Goal: Find specific page/section: Find specific page/section

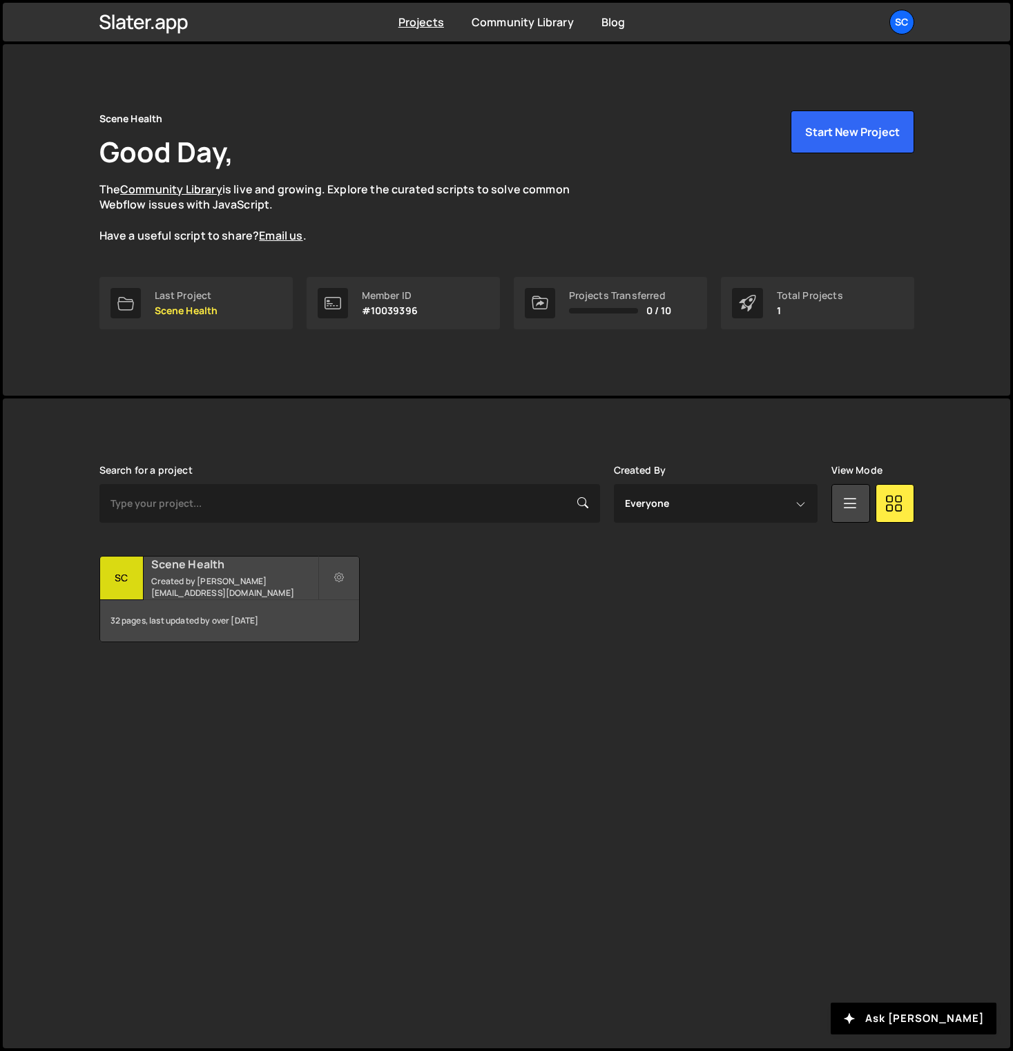
click at [201, 584] on small "Created by devin@spirradigital.com" at bounding box center [234, 586] width 166 height 23
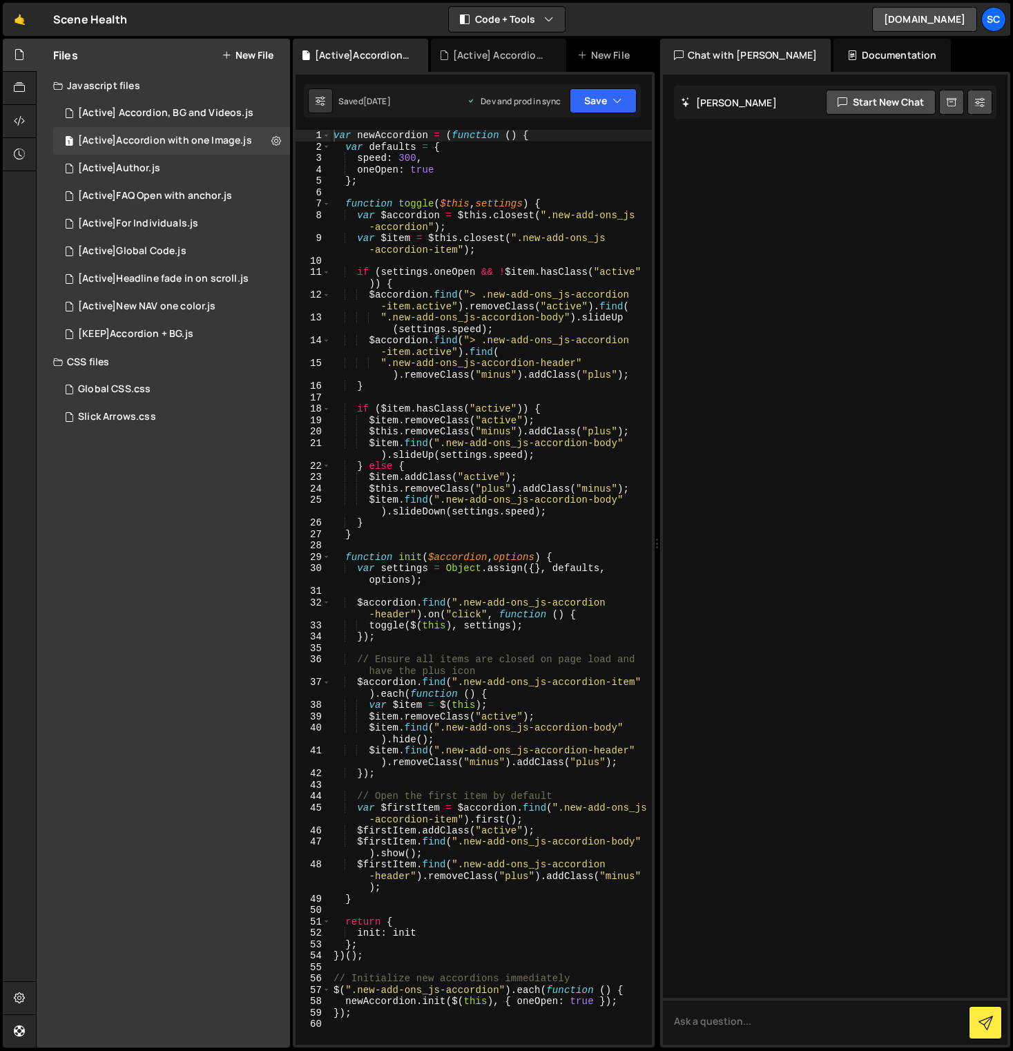
drag, startPoint x: 660, startPoint y: 104, endPoint x: 913, endPoint y: 115, distance: 253.1
click at [913, 115] on div "[PERSON_NAME] Start new chat Select a page to chat with [PERSON_NAME] [PERSON_N…" at bounding box center [835, 560] width 351 height 976
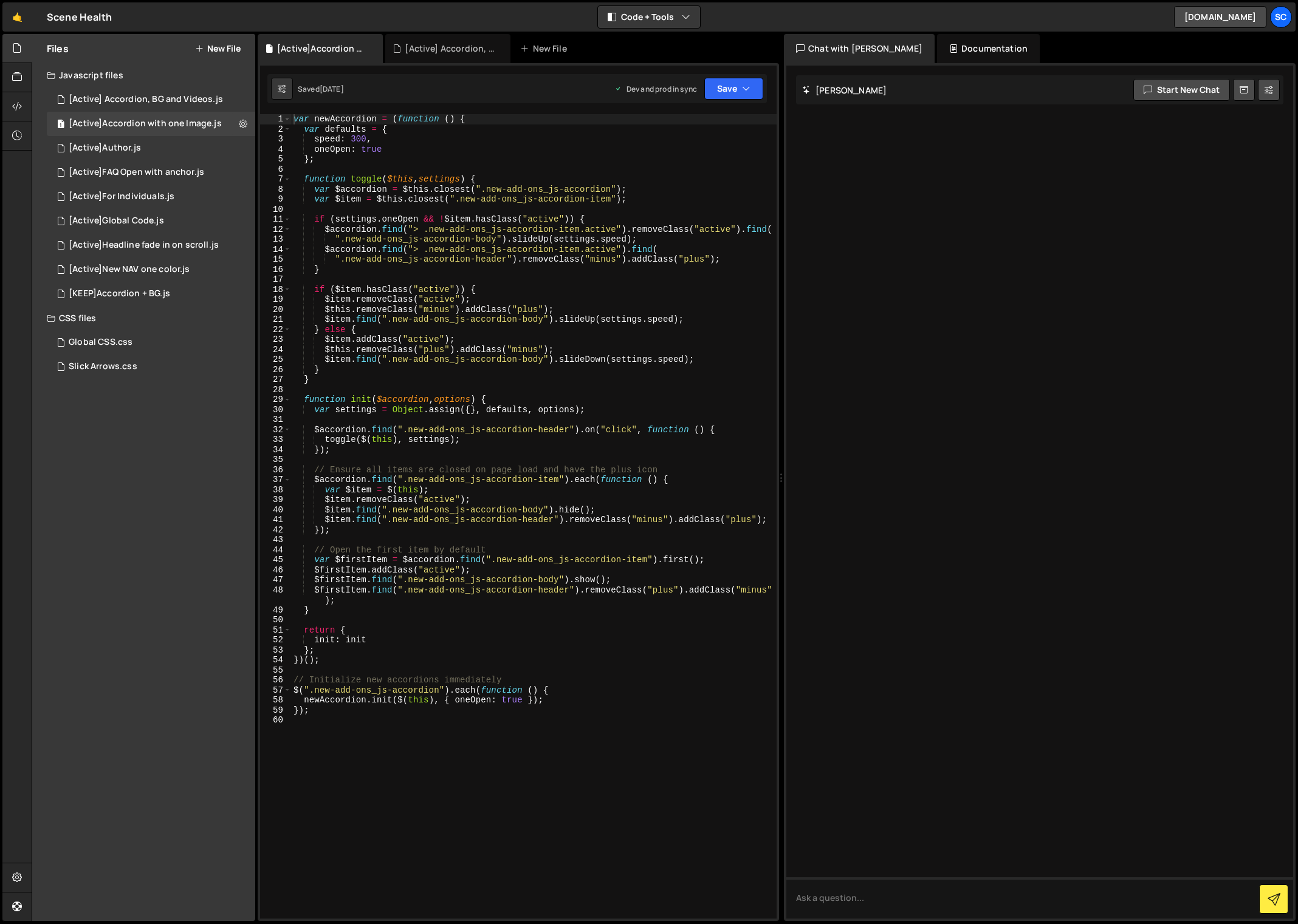
click at [784, 156] on div "[PERSON_NAME] Start new chat Select a page to chat with [PERSON_NAME] [PERSON_N…" at bounding box center [1039, 492] width 512 height 858
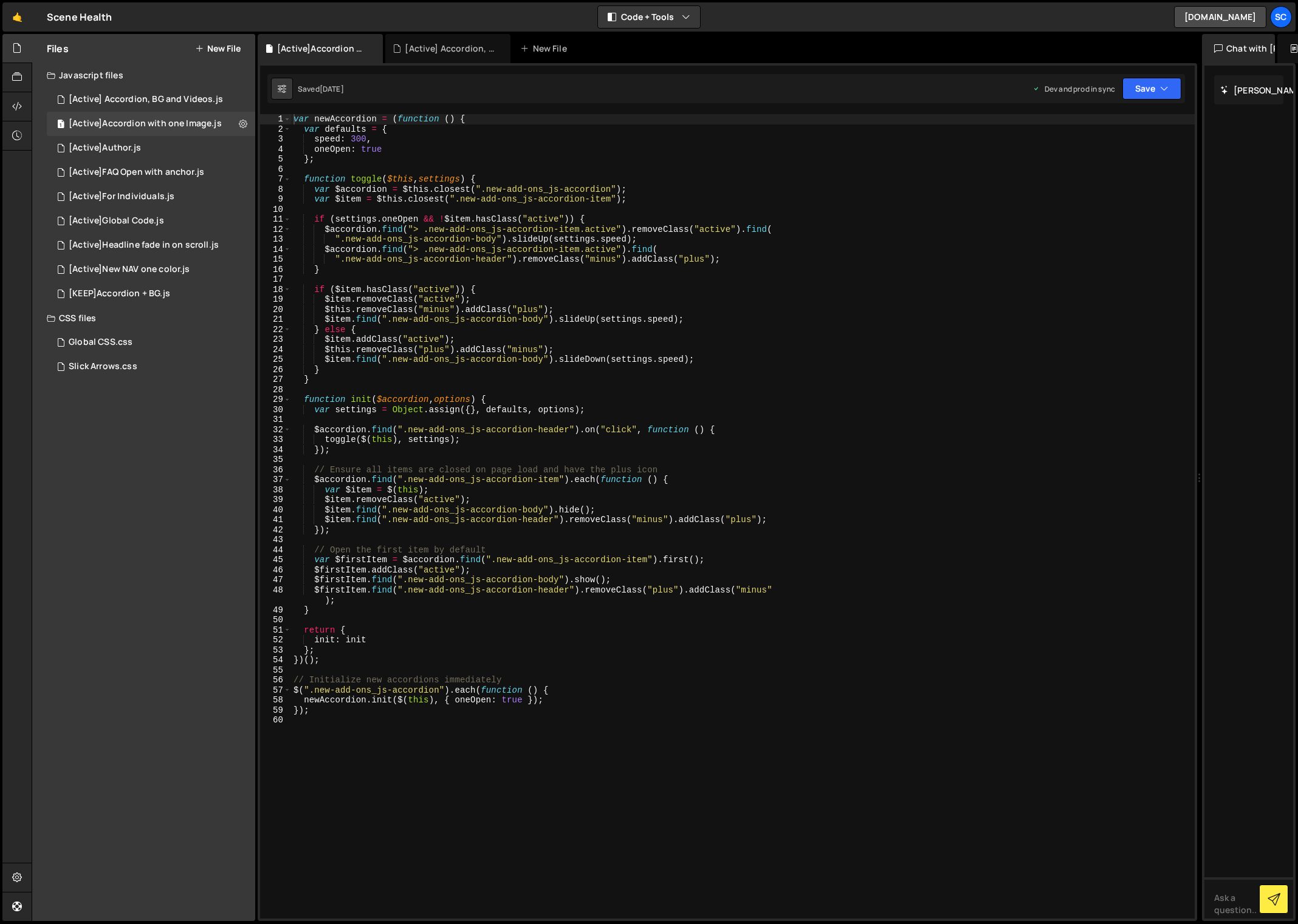
drag, startPoint x: 782, startPoint y: 156, endPoint x: 1226, endPoint y: 135, distance: 444.5
click at [891, 135] on div "Files New File Javascript files 2 [Active] Accordion, BG and Videos.js 0 1 [Act…" at bounding box center [665, 478] width 1266 height 888
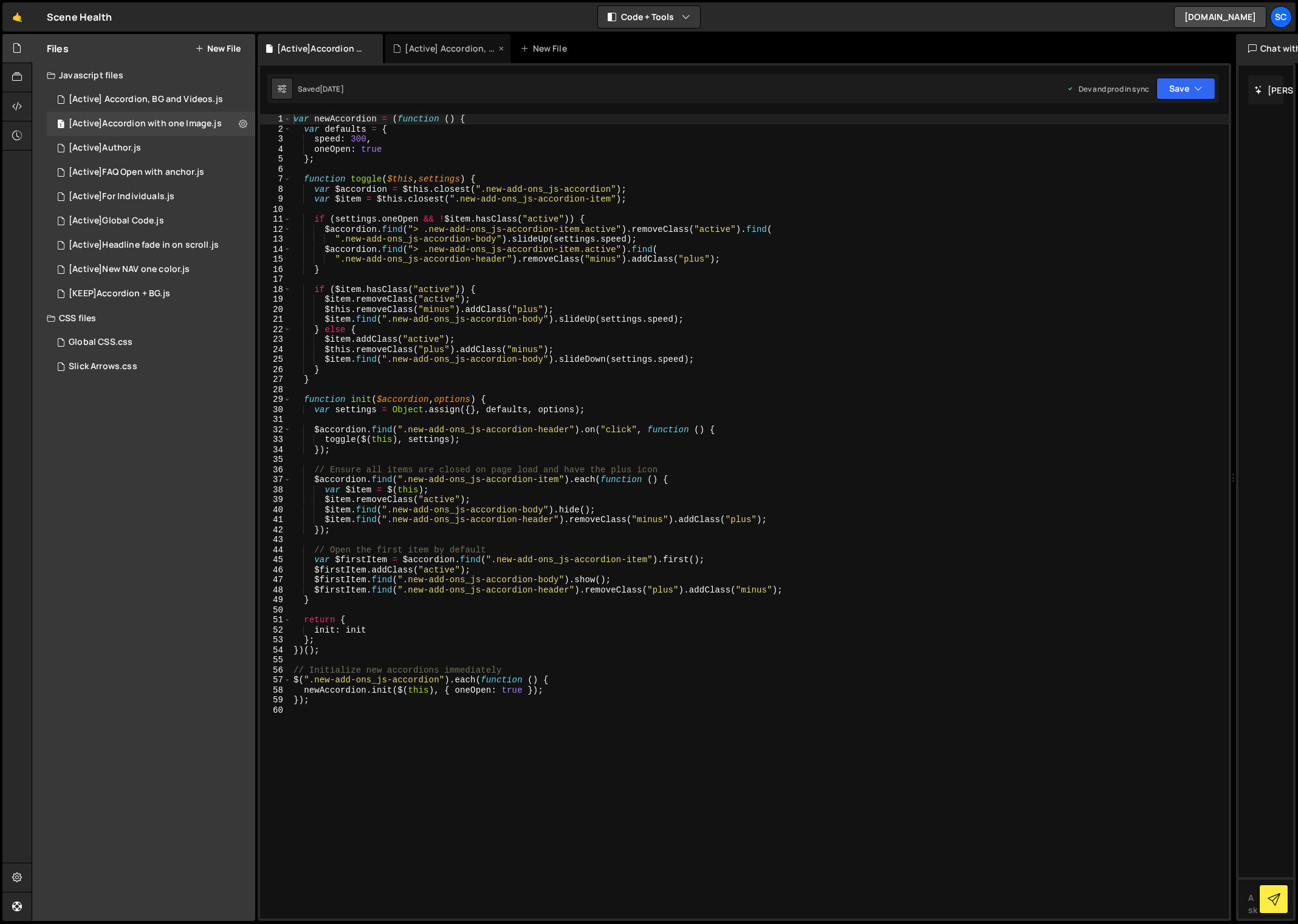
click at [447, 51] on div "[Active] Accordion, BG and Videos.js" at bounding box center [450, 48] width 91 height 12
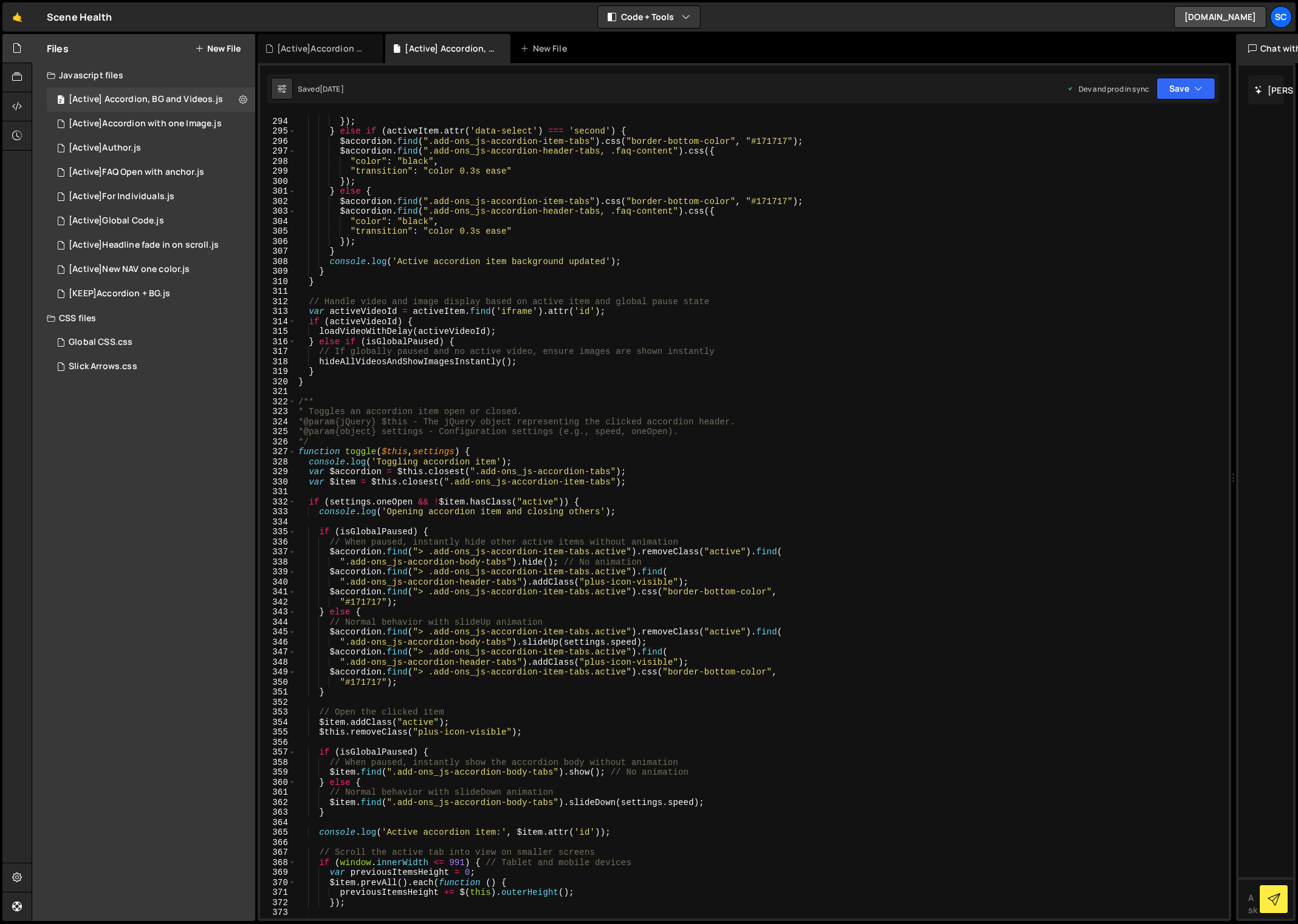
scroll to position [3299, 0]
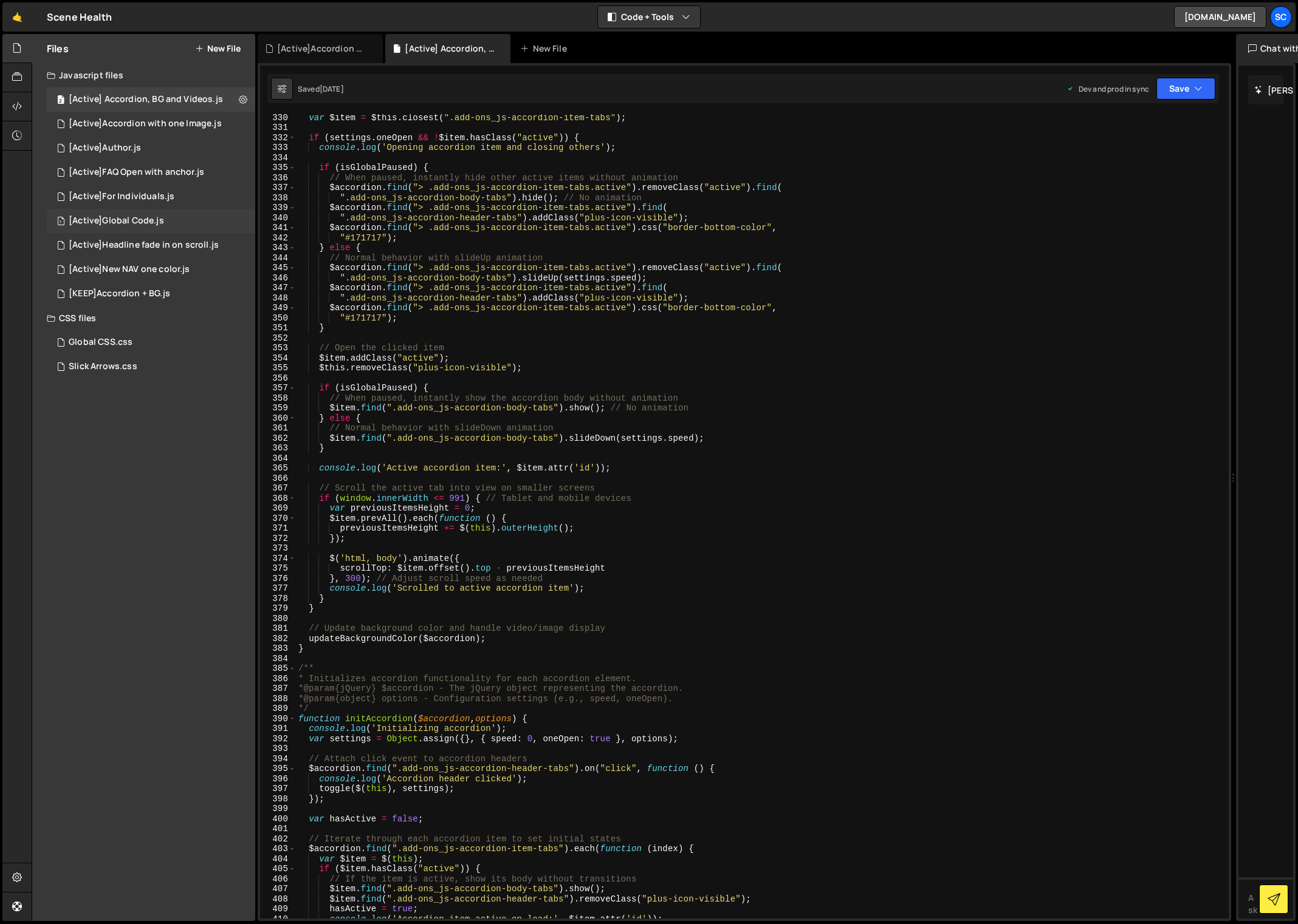
click at [146, 230] on div "1 [Active]Global Code.js 0" at bounding box center [150, 222] width 208 height 25
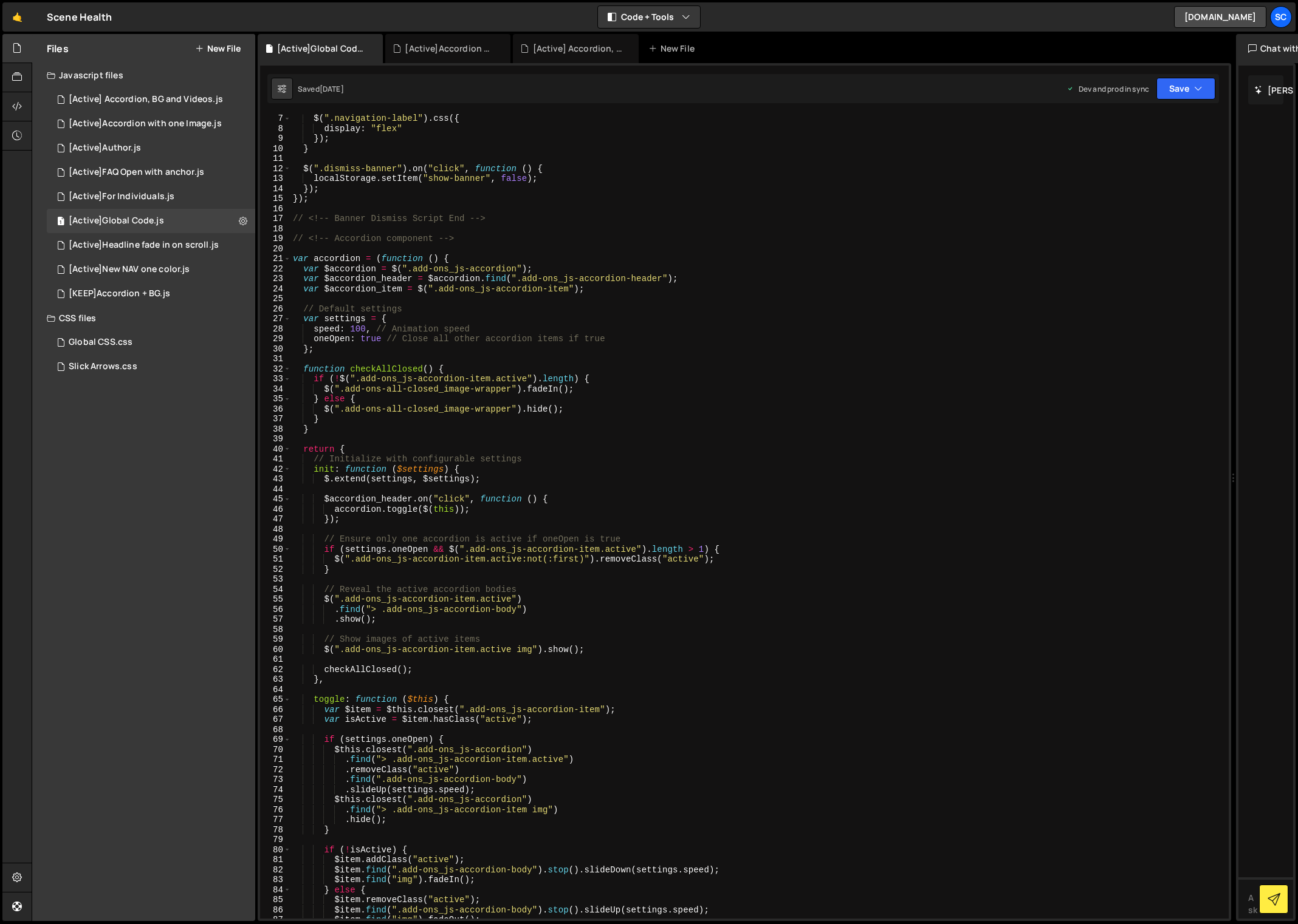
scroll to position [0, 0]
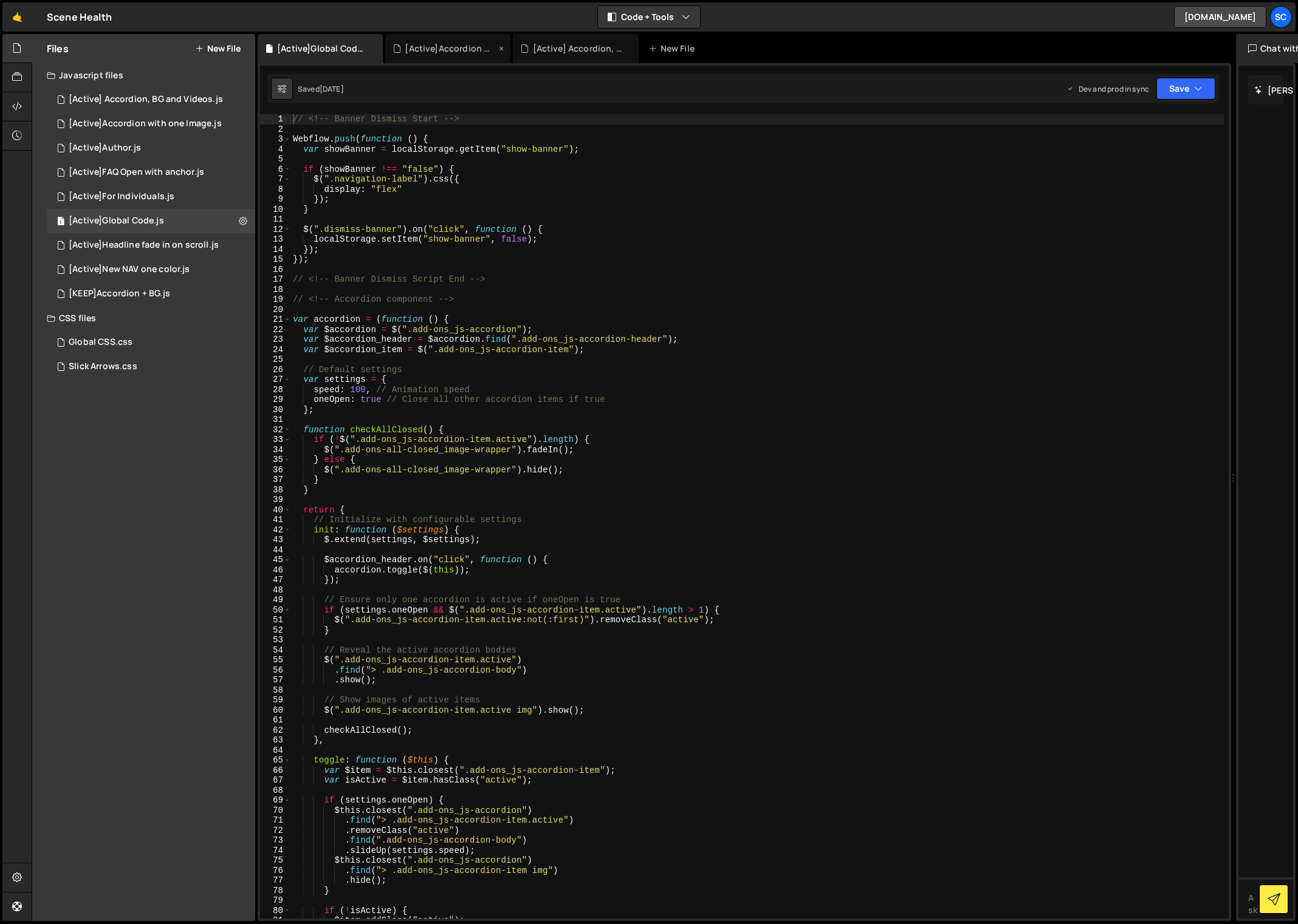
click at [441, 41] on div "[Active]Accordion with one Image.js" at bounding box center [448, 48] width 125 height 29
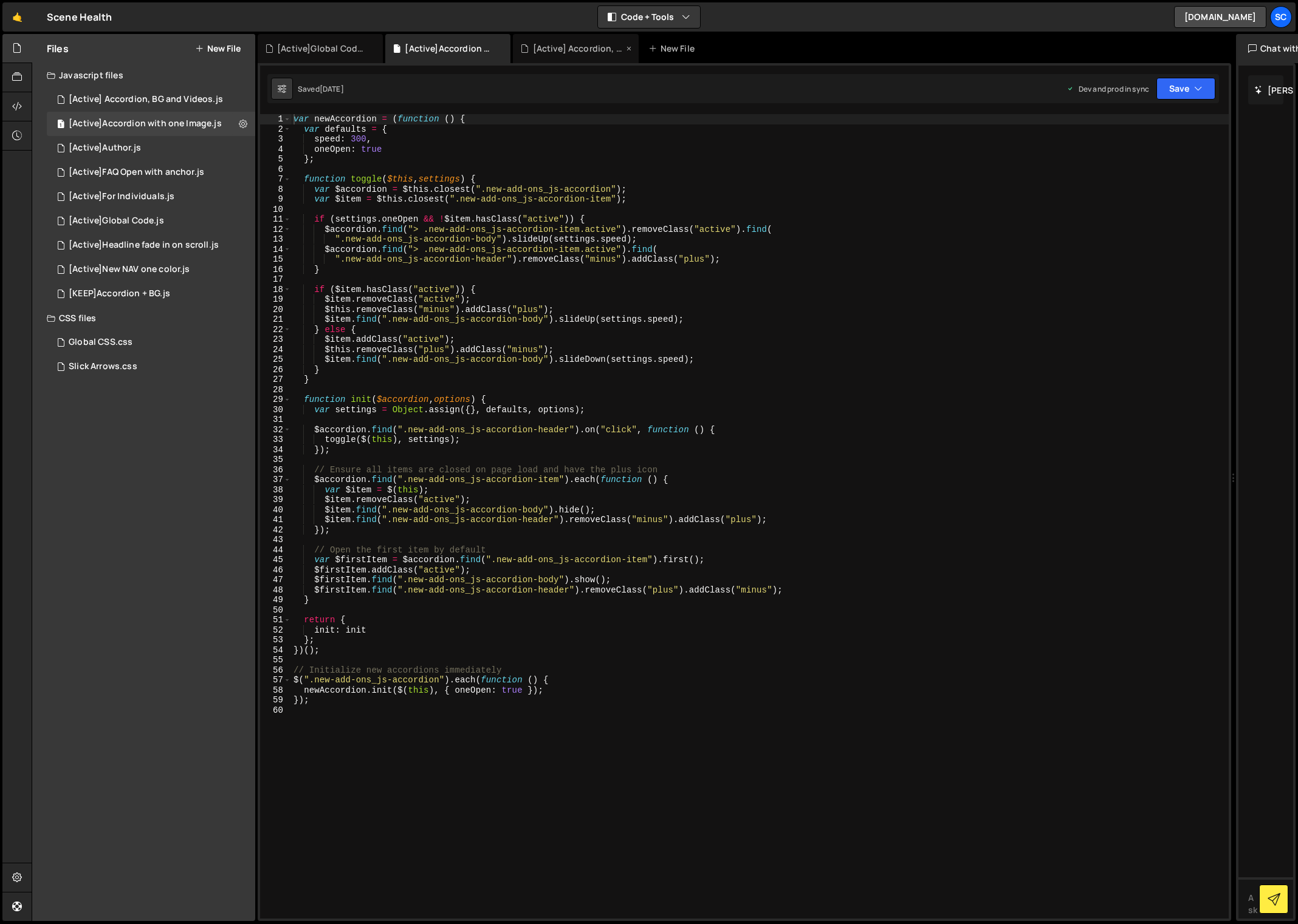
click at [565, 52] on div "[Active] Accordion, BG and Videos.js" at bounding box center [579, 48] width 91 height 12
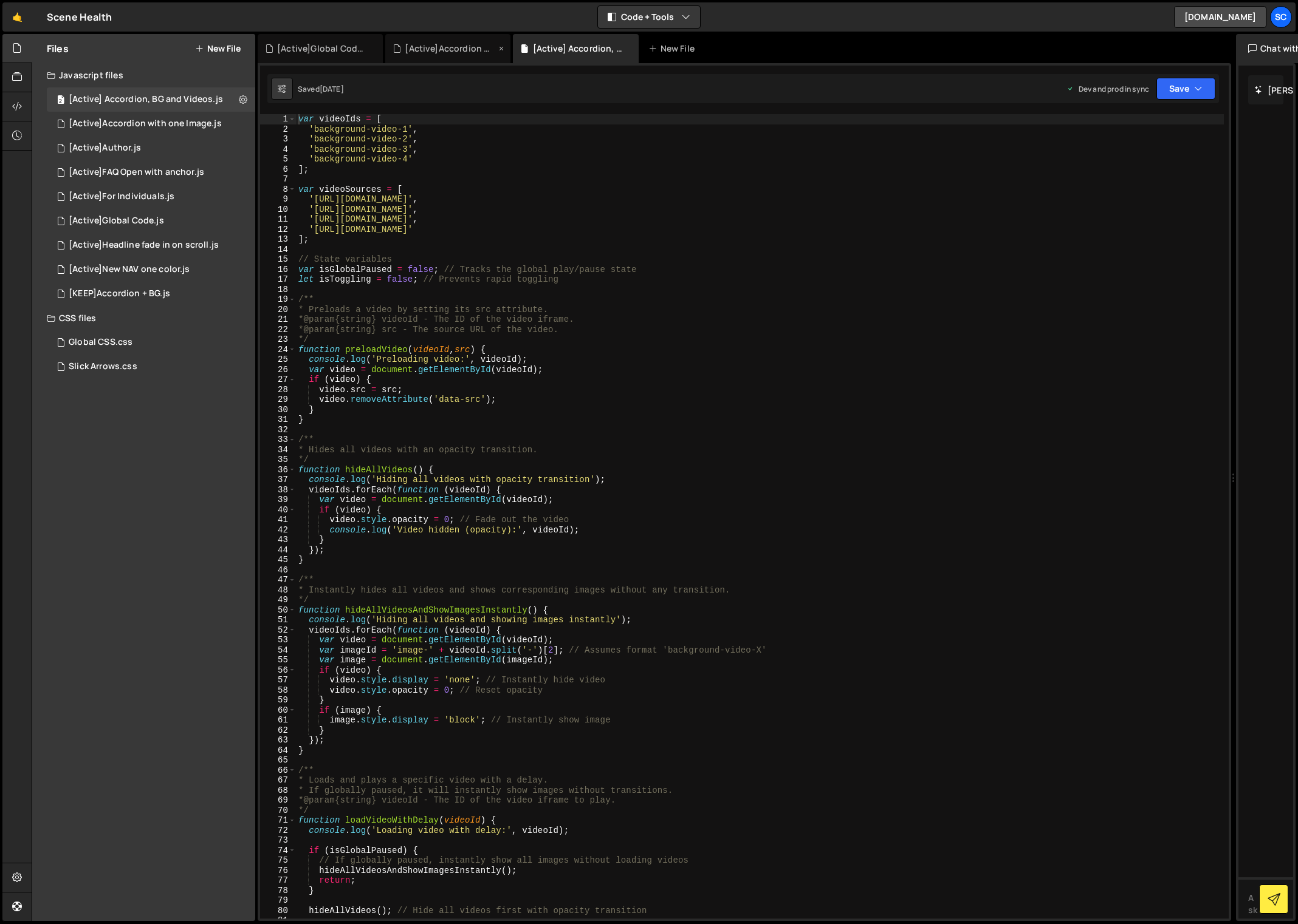
click at [465, 55] on div "[Active]Accordion with one Image.js" at bounding box center [448, 48] width 125 height 29
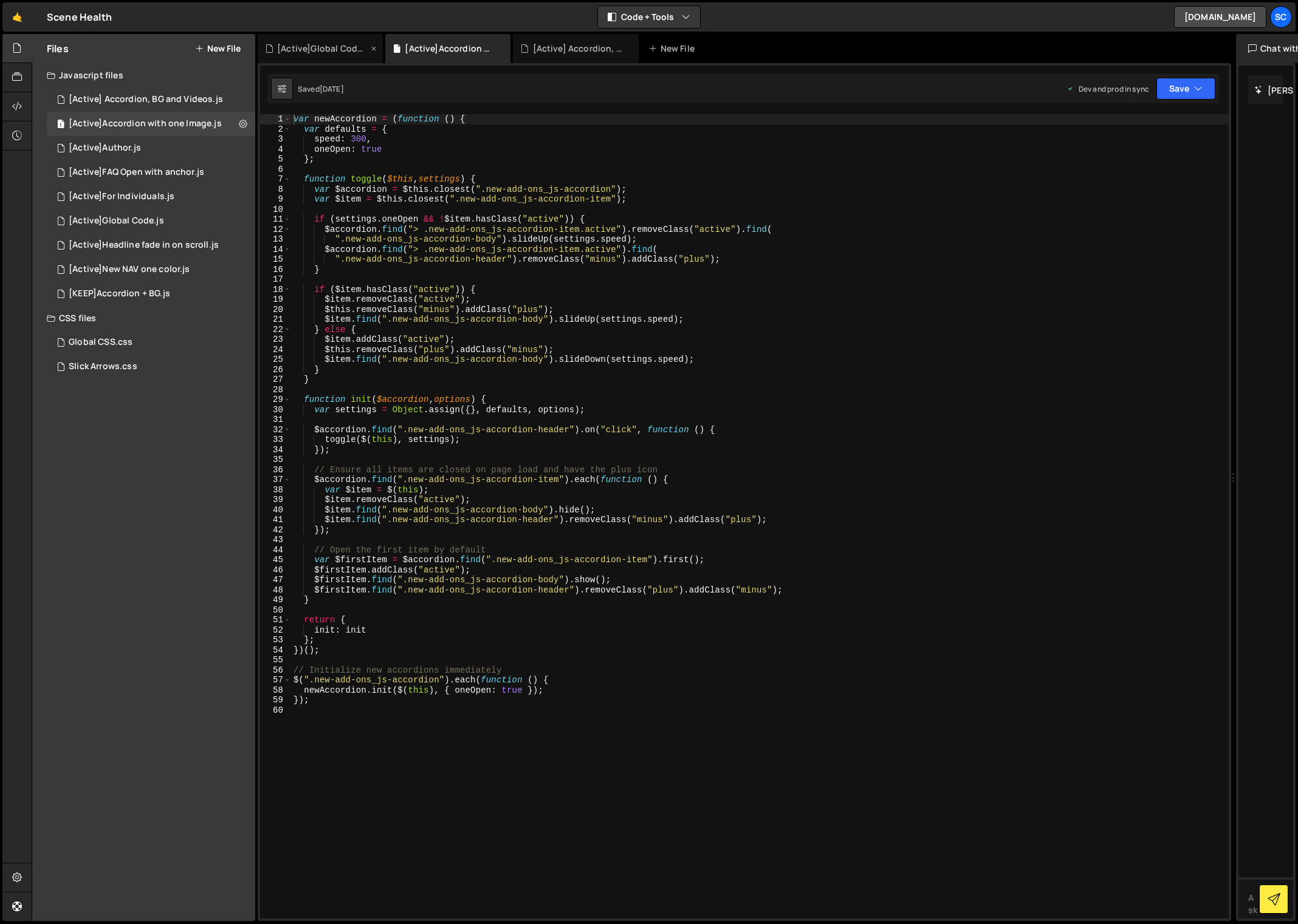
click at [322, 48] on div "[Active]Global Code.js" at bounding box center [323, 48] width 91 height 12
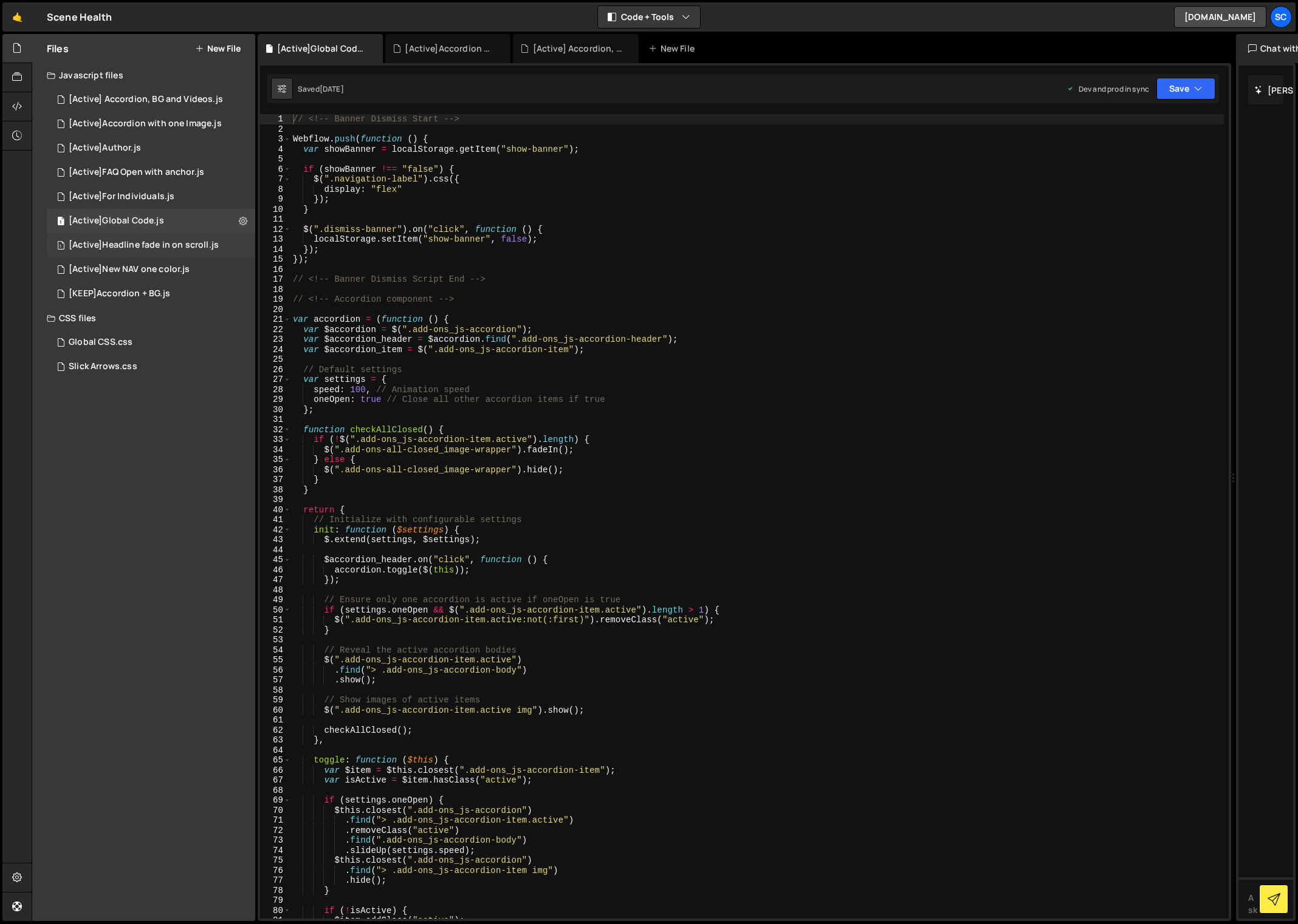
click at [144, 252] on div "1 [Active]Headline fade in on scroll.js 0" at bounding box center [150, 245] width 208 height 25
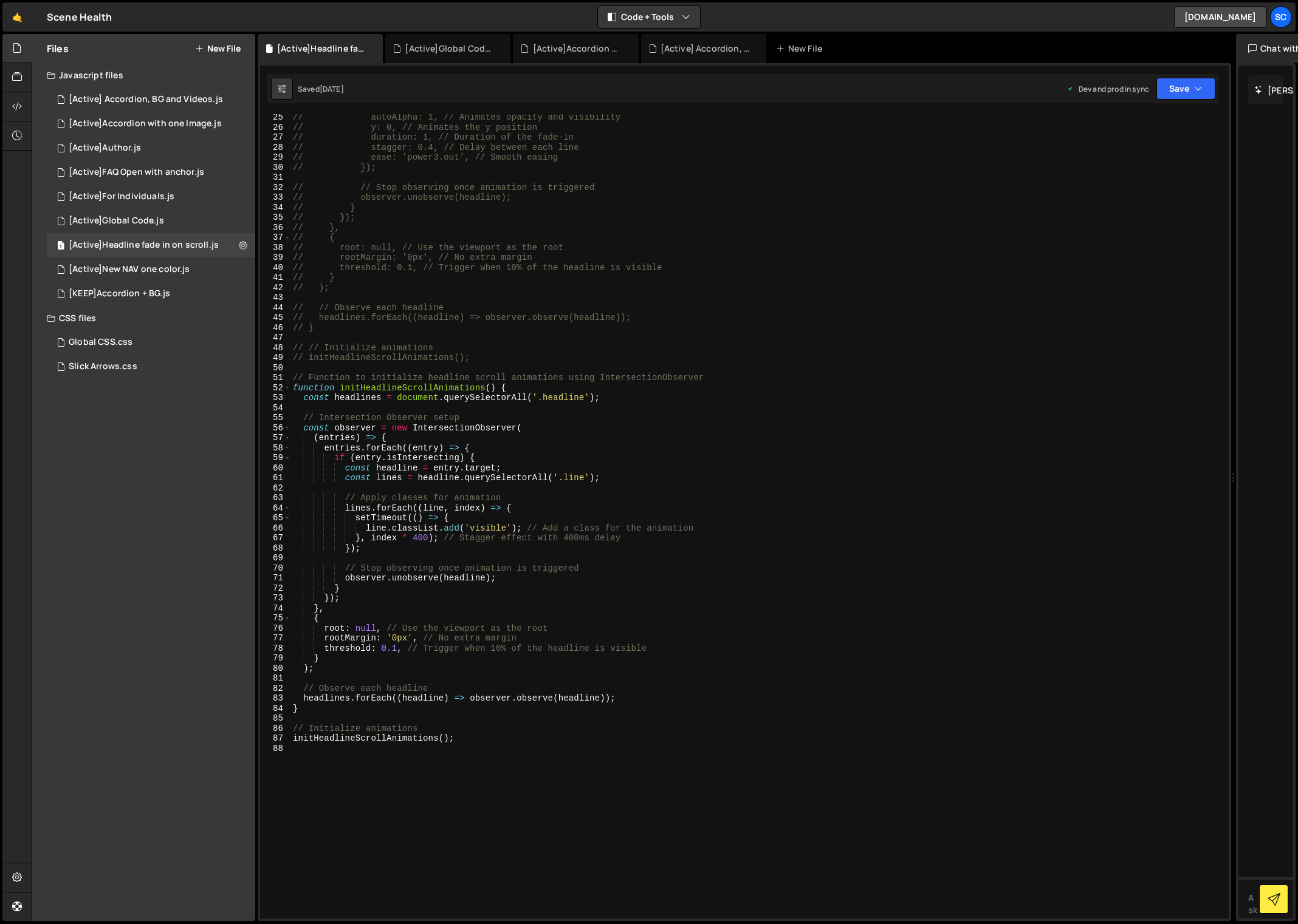
scroll to position [310, 0]
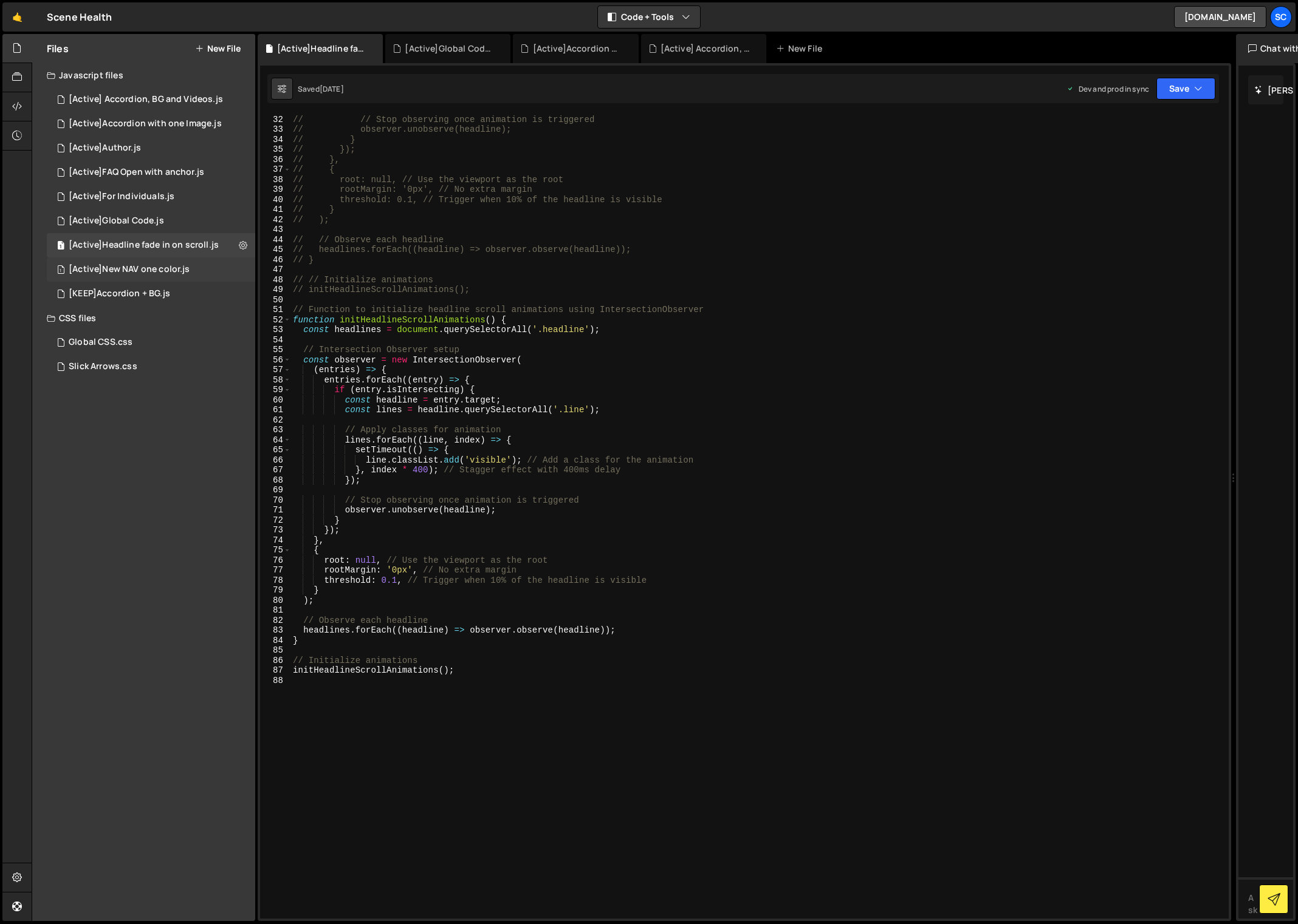
click at [172, 276] on div "1 [Active]New NAV one color.js 0" at bounding box center [150, 270] width 208 height 25
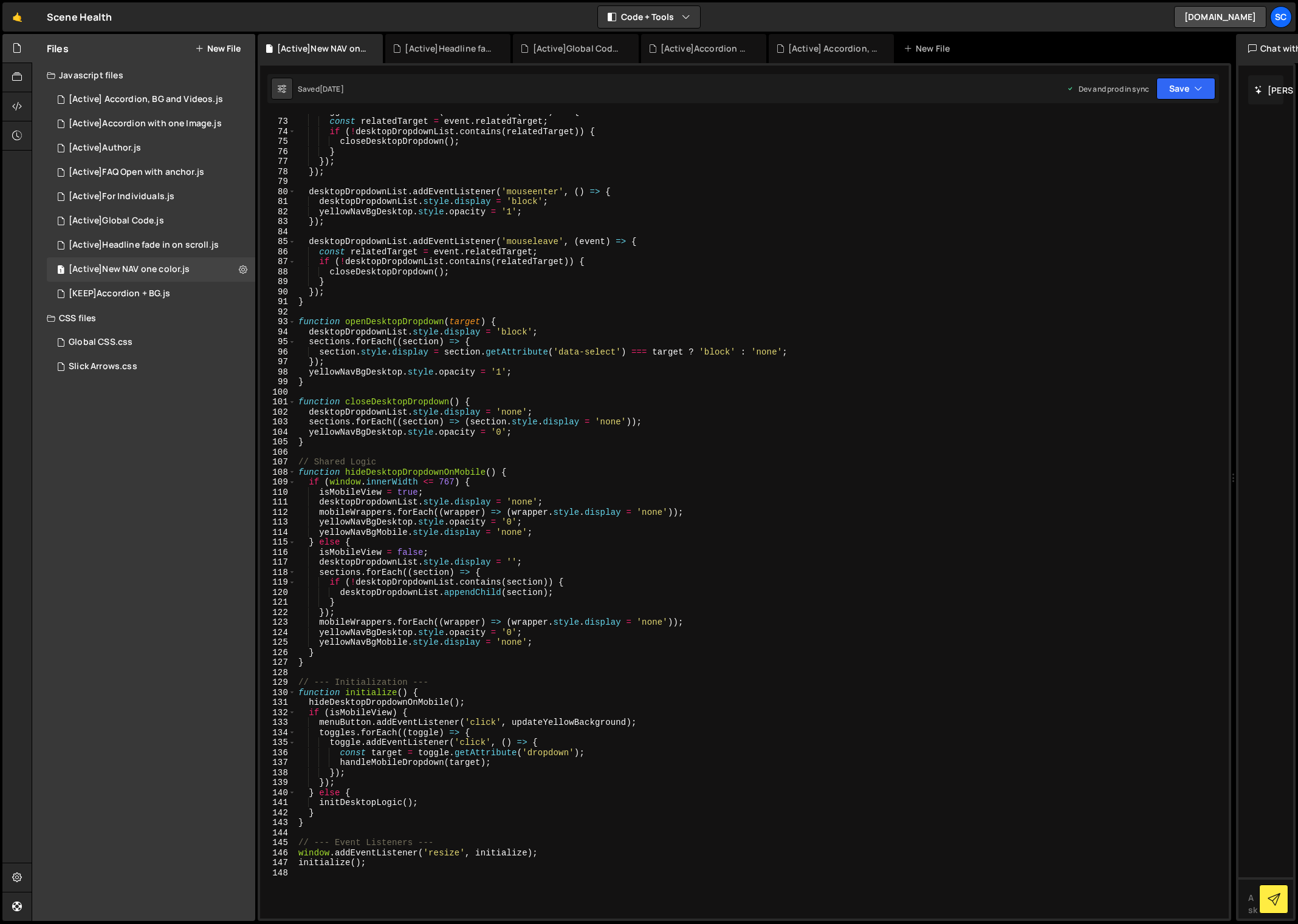
scroll to position [840, 0]
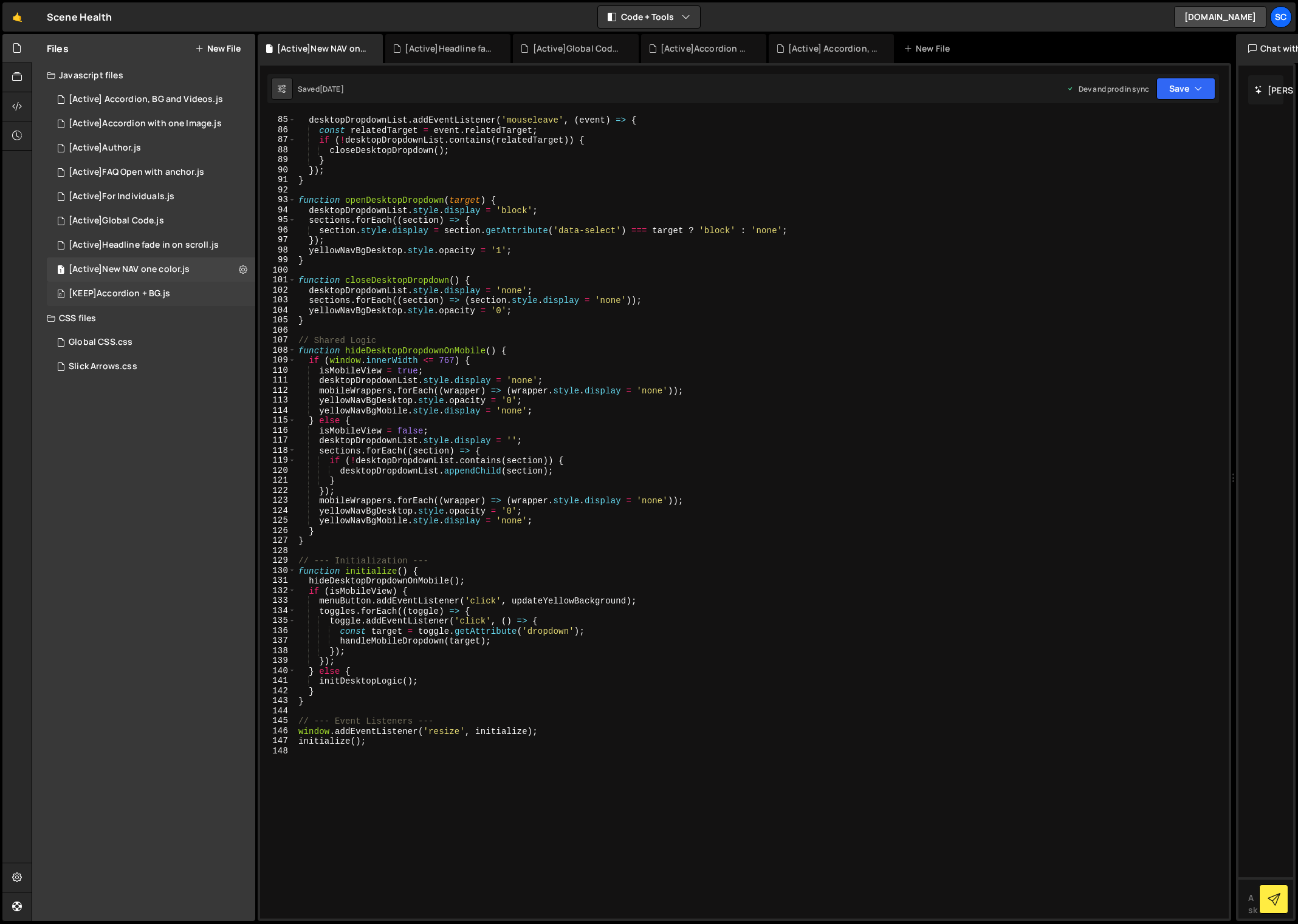
click at [146, 294] on div "[KEEP]Accordion + BG.js" at bounding box center [119, 294] width 101 height 11
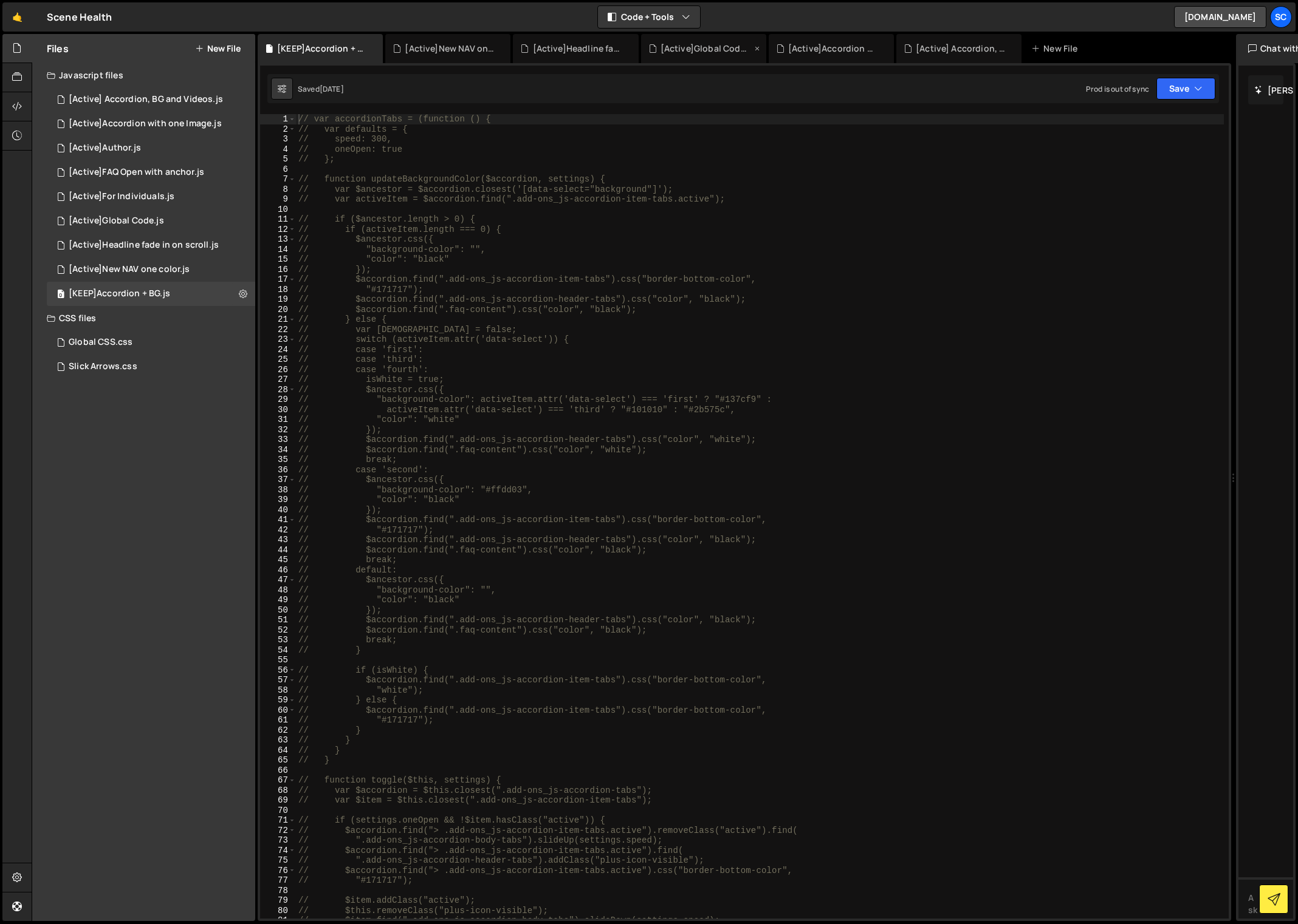
click at [682, 50] on div "[Active]Global Code.js" at bounding box center [706, 48] width 91 height 12
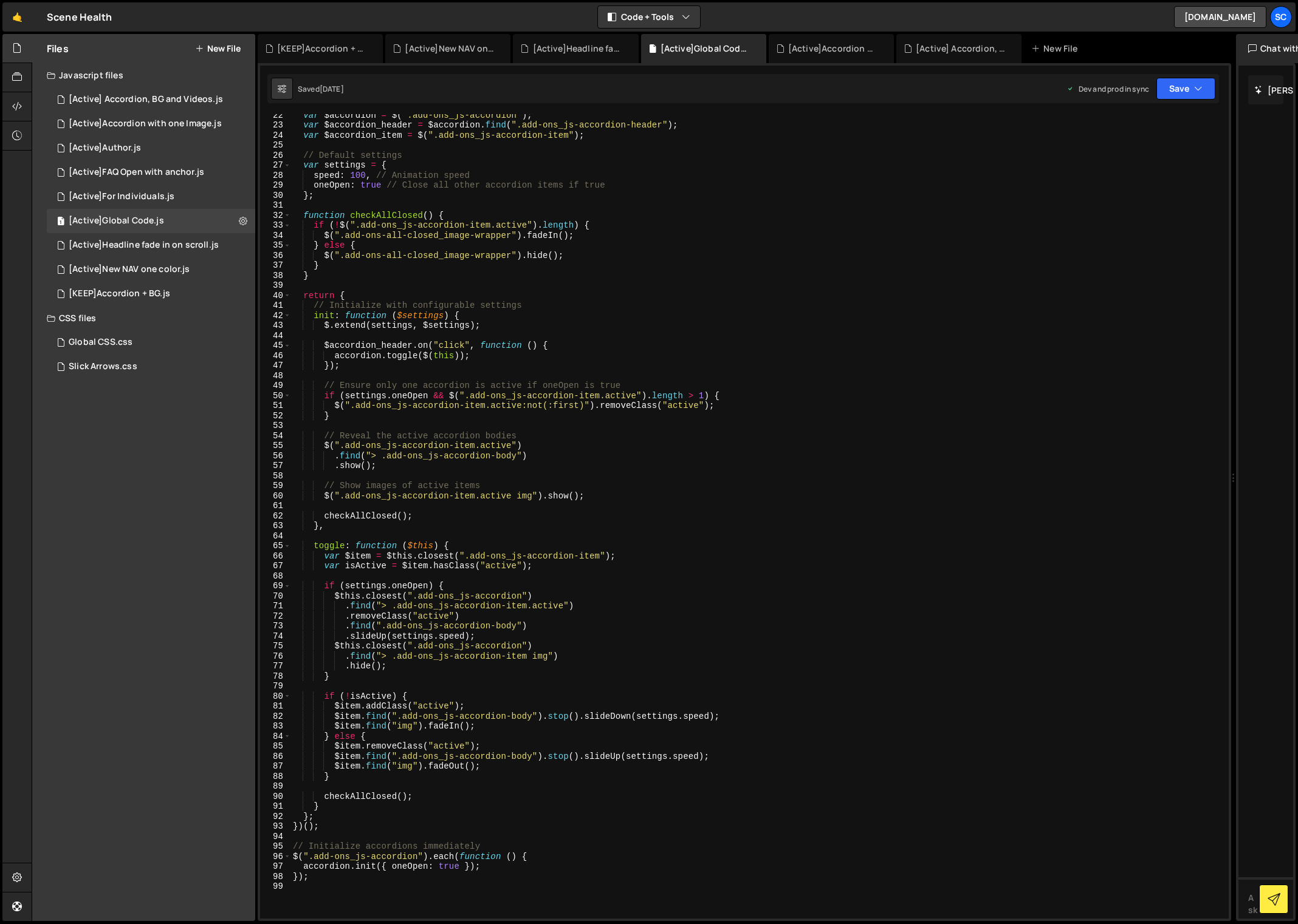
scroll to position [302, 0]
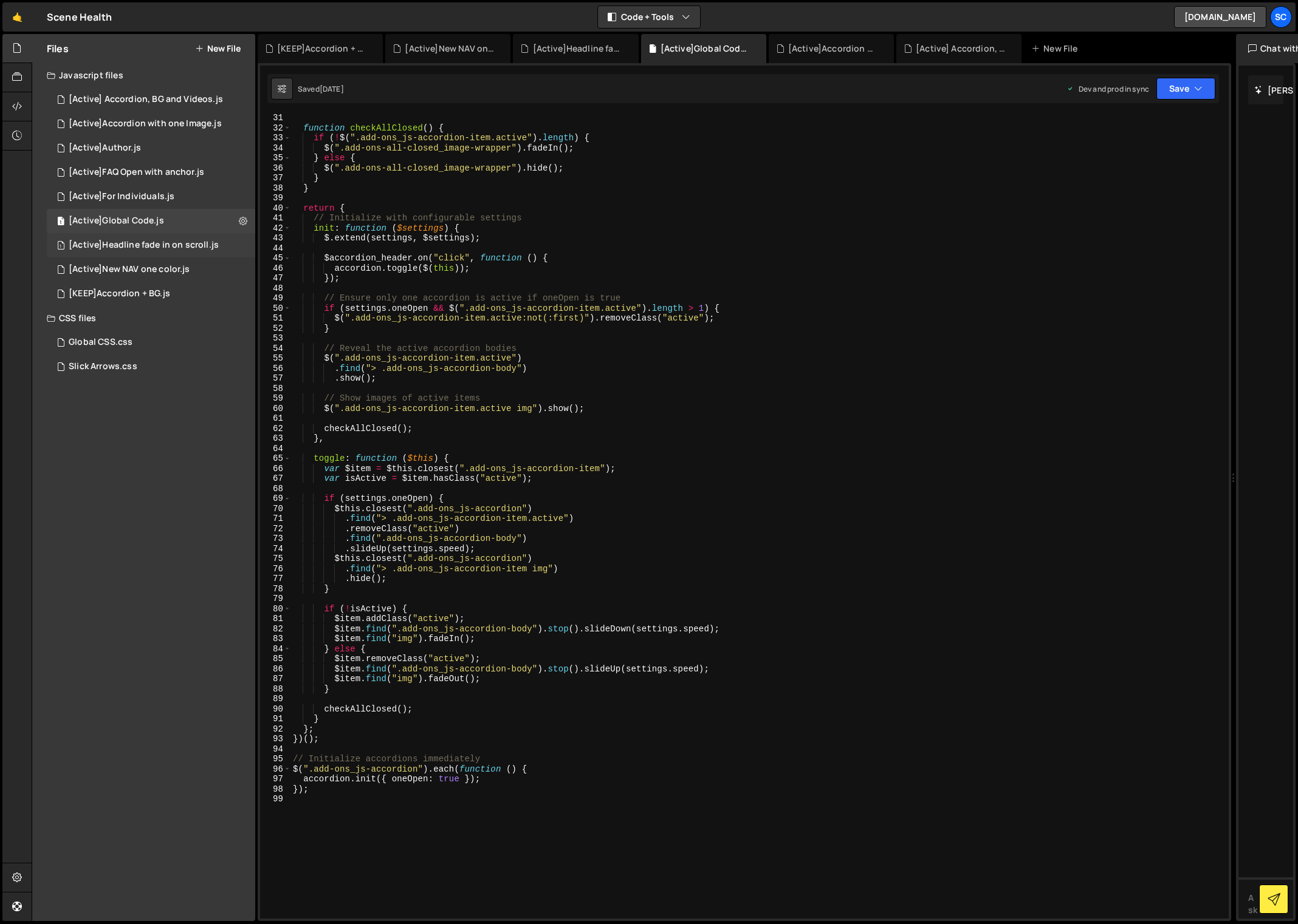
click at [140, 248] on div "[Active]Headline fade in on scroll.js" at bounding box center [143, 245] width 150 height 11
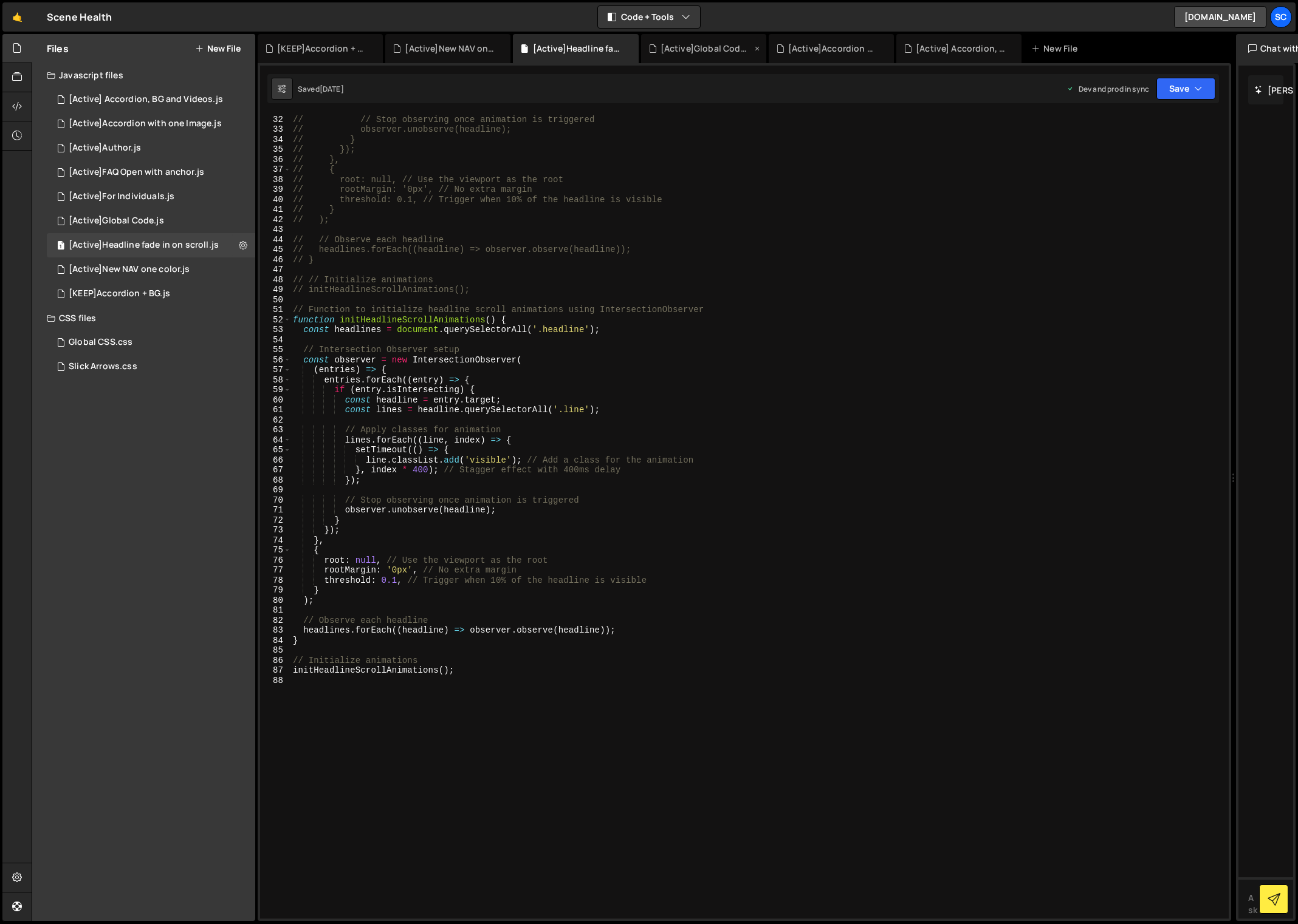
click at [681, 50] on div "[Active]Global Code.js" at bounding box center [706, 48] width 91 height 12
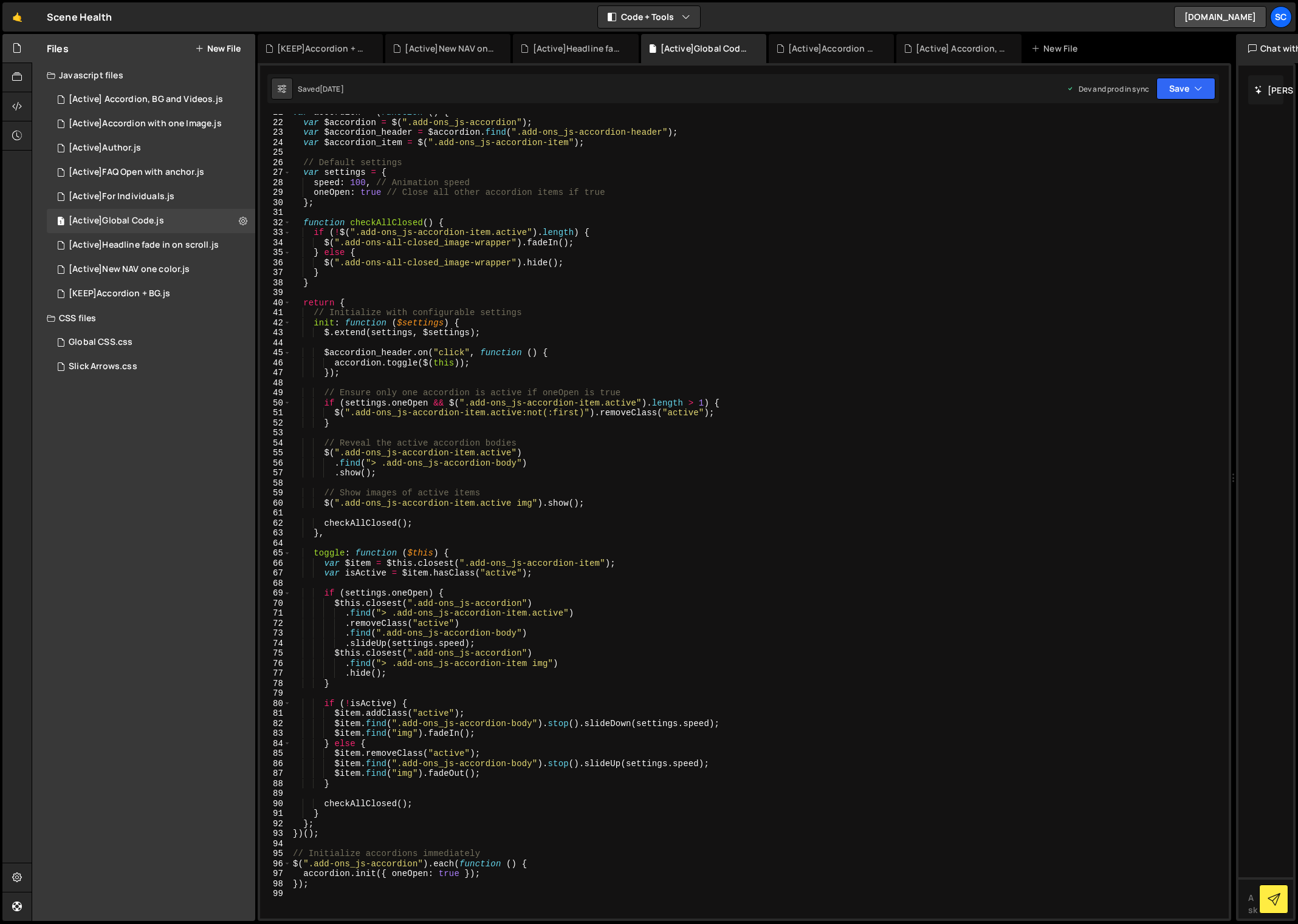
scroll to position [207, 0]
click at [136, 248] on div "[Active]Headline fade in on scroll.js" at bounding box center [143, 245] width 150 height 11
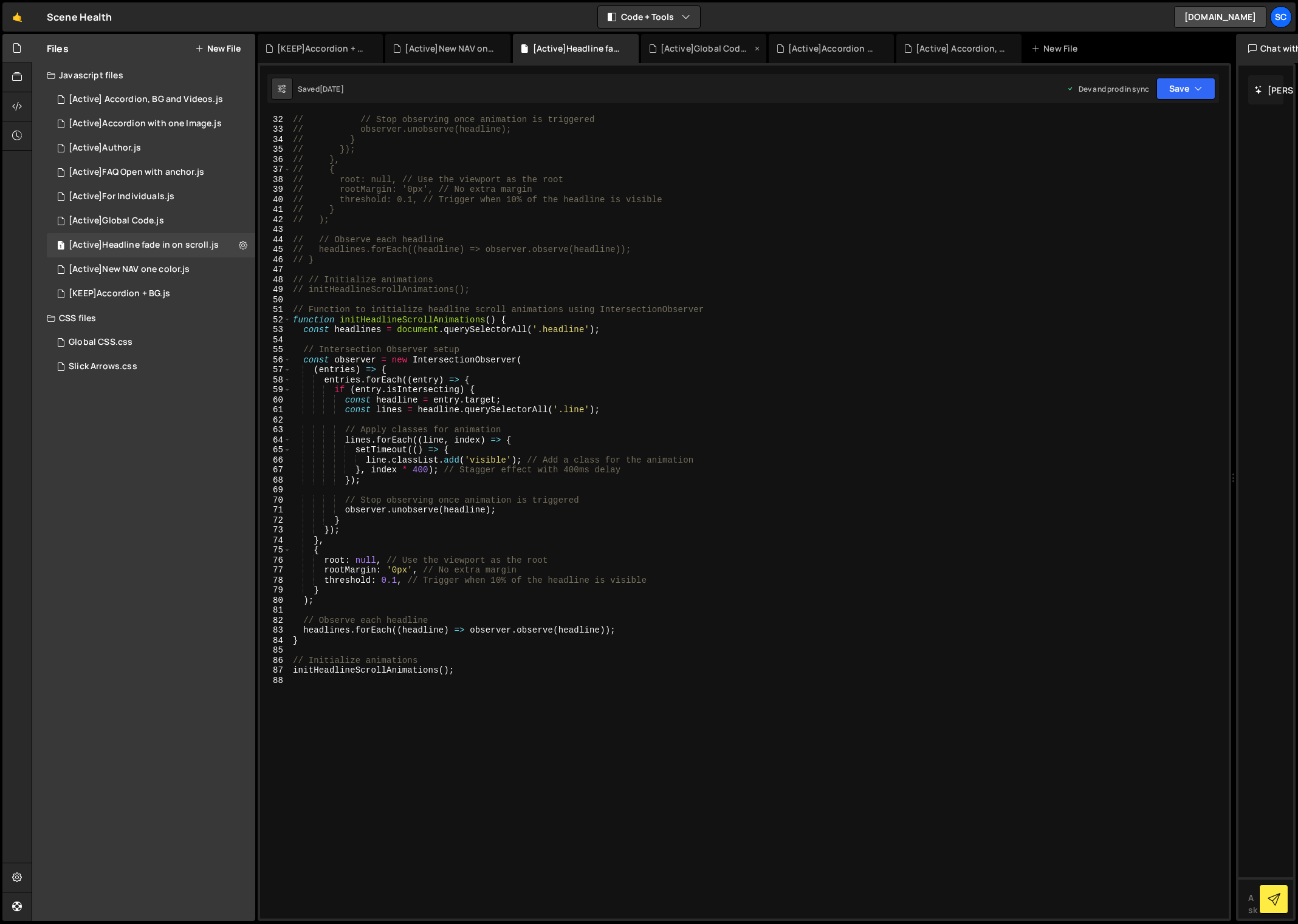
click at [698, 53] on div "[Active]Global Code.js" at bounding box center [706, 48] width 91 height 12
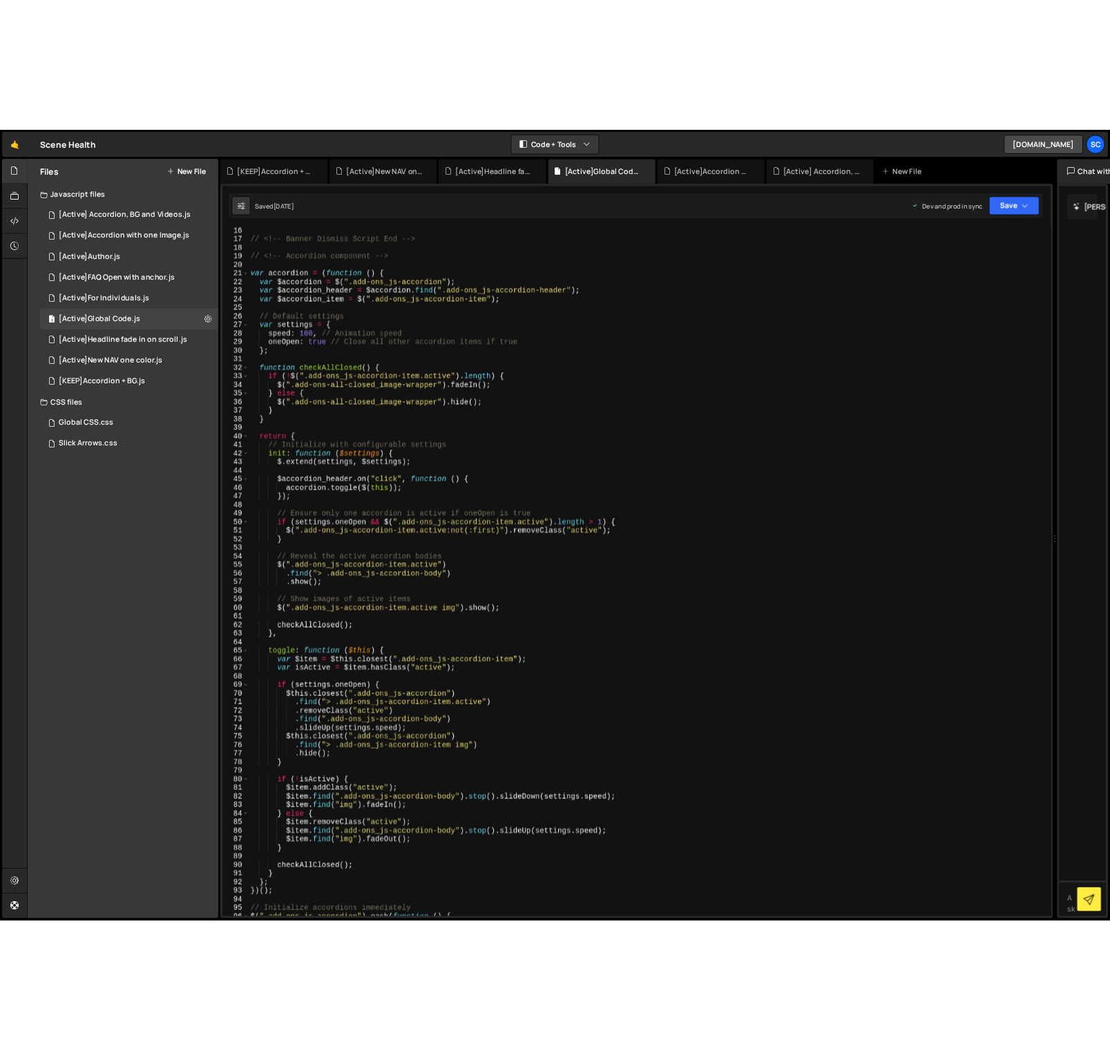
scroll to position [385, 0]
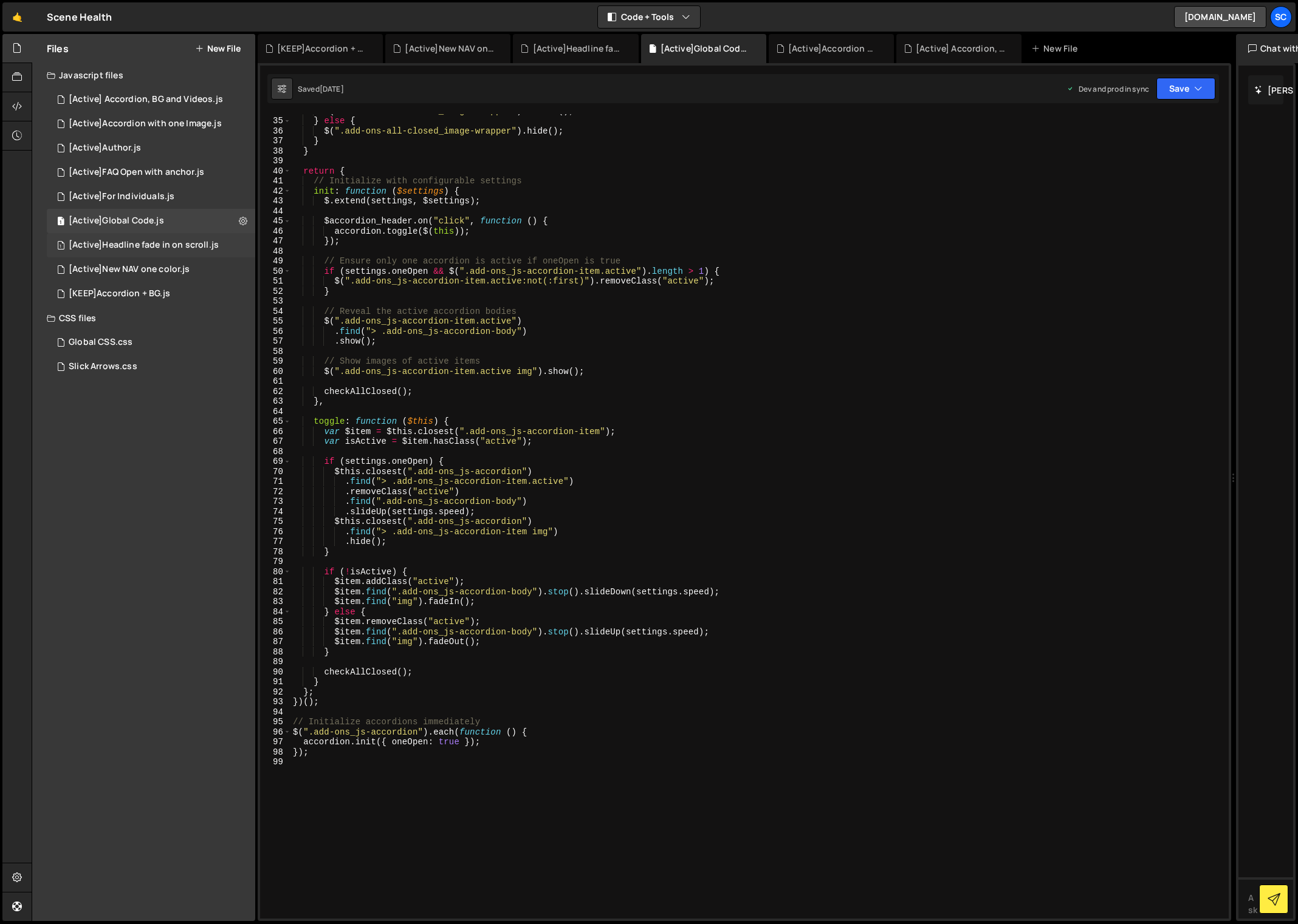
click at [133, 253] on div "1 [Active]Headline fade in on scroll.js 0" at bounding box center [150, 245] width 208 height 25
